Goal: Download file/media

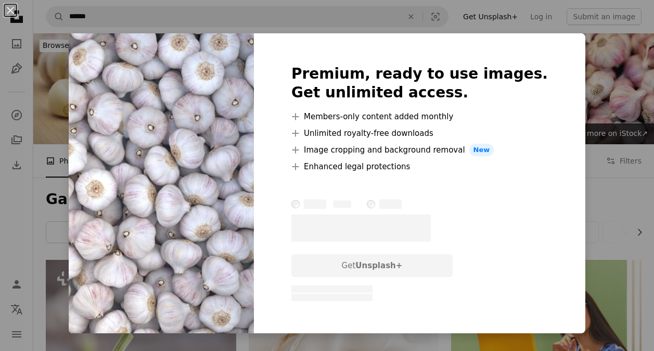
scroll to position [615, 0]
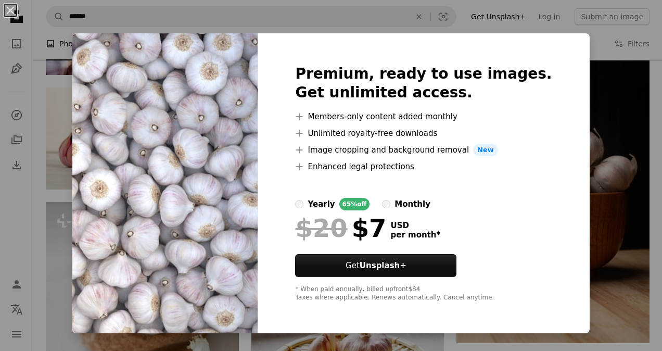
click at [574, 58] on div "An X shape Premium, ready to use images. Get unlimited access. A plus sign Memb…" at bounding box center [331, 175] width 662 height 351
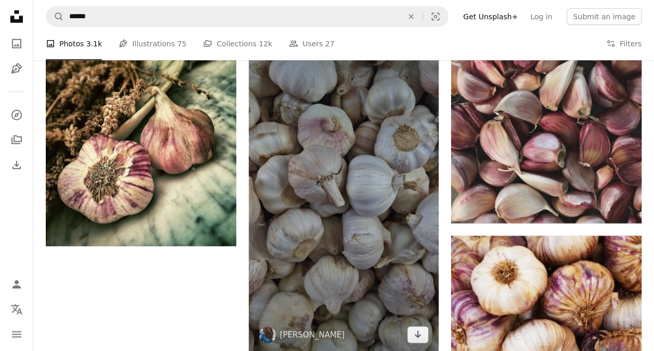
scroll to position [1414, 0]
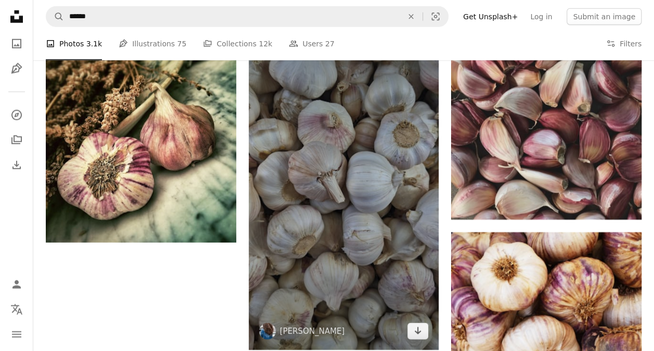
click at [405, 205] on img at bounding box center [344, 180] width 190 height 338
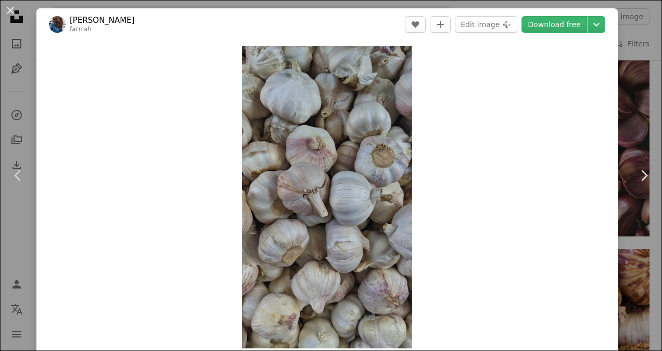
click at [628, 26] on div "An X shape Chevron left Chevron right Farah Alabbouchi farrrah A heart A plus s…" at bounding box center [331, 175] width 662 height 351
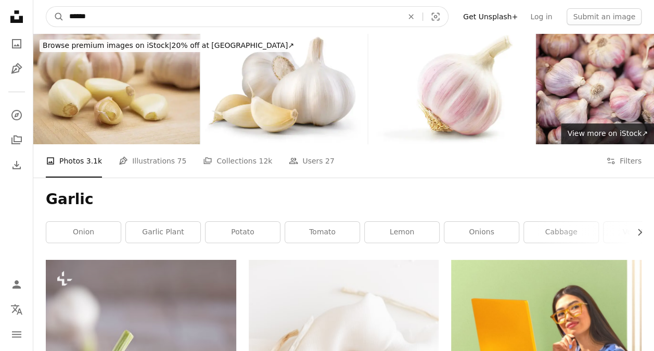
click at [143, 9] on input "******" at bounding box center [232, 17] width 336 height 20
type input "*"
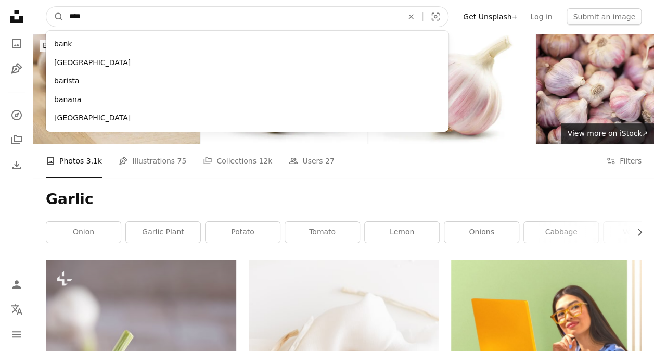
type input "****"
click at [46, 7] on button "A magnifying glass" at bounding box center [55, 17] width 18 height 20
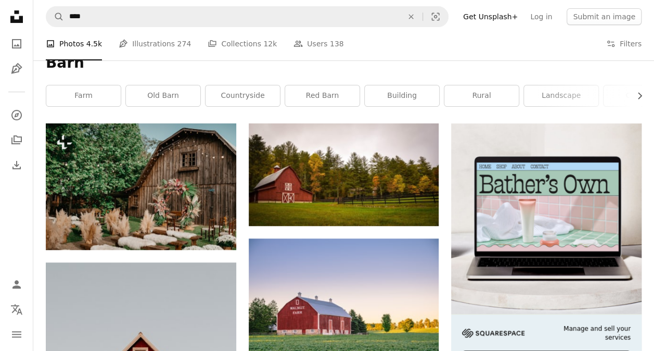
scroll to position [117, 0]
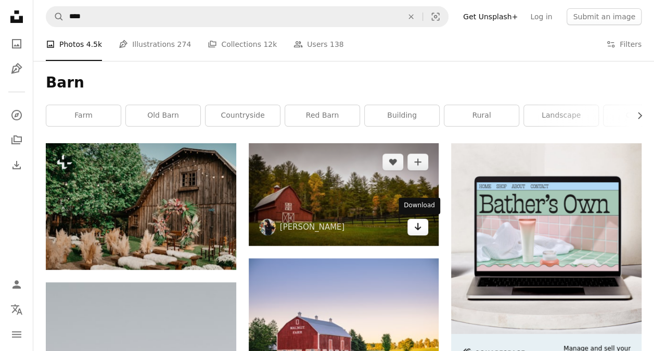
click at [423, 231] on link "Arrow pointing down" at bounding box center [417, 227] width 21 height 17
